Goal: Information Seeking & Learning: Learn about a topic

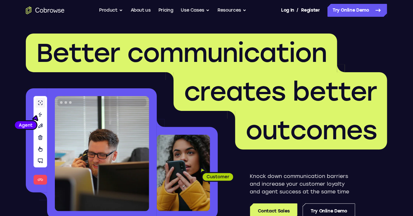
click at [397, 55] on header "Better communication creates better outcomes Customer Agent Agent Knock down co…" at bounding box center [206, 129] width 413 height 217
click at [235, 6] on button "Resources" at bounding box center [232, 10] width 29 height 13
